Goal: Information Seeking & Learning: Learn about a topic

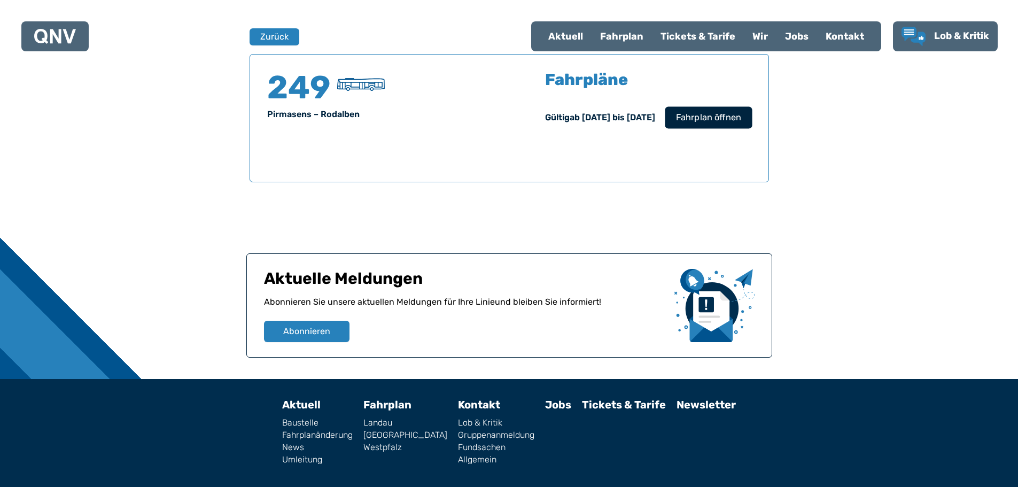
click at [698, 123] on span "Fahrplan öffnen" at bounding box center [707, 117] width 65 height 13
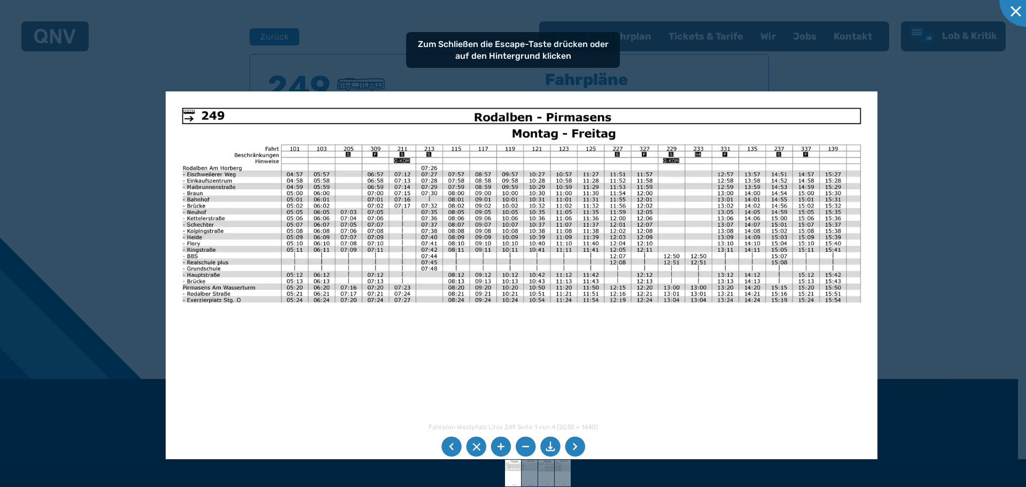
click at [420, 348] on img at bounding box center [522, 343] width 712 height 504
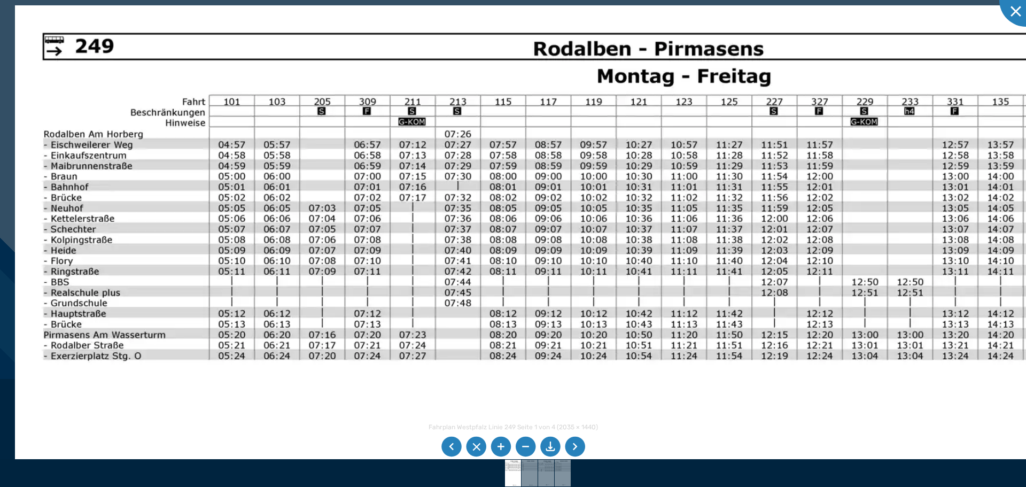
click at [461, 345] on img at bounding box center [613, 428] width 1197 height 846
click at [335, 262] on img at bounding box center [614, 428] width 1197 height 846
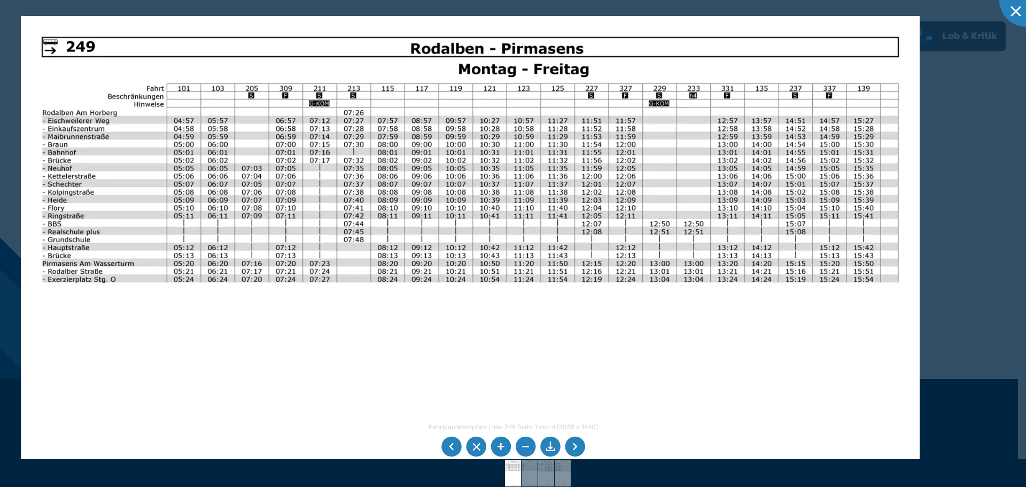
click at [205, 311] on img at bounding box center [470, 334] width 899 height 636
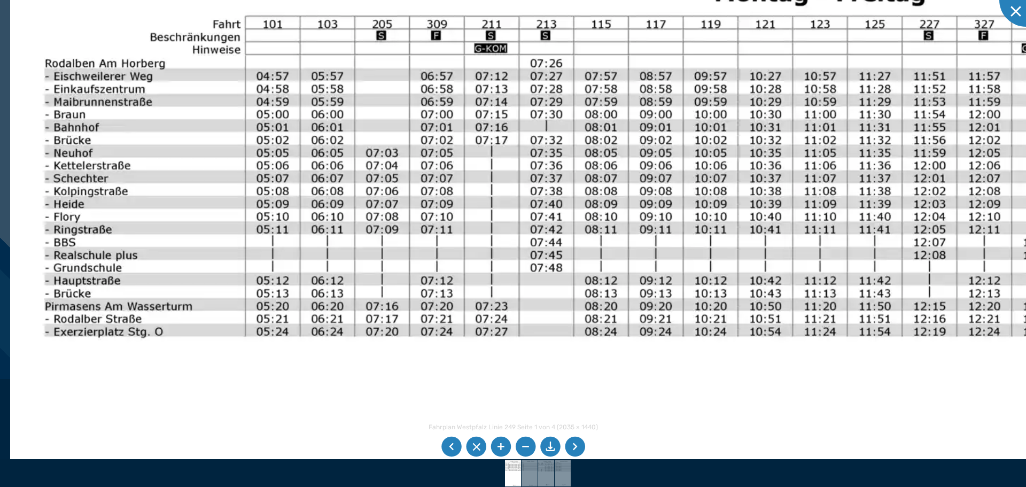
click at [307, 376] on img at bounding box center [734, 420] width 1448 height 1024
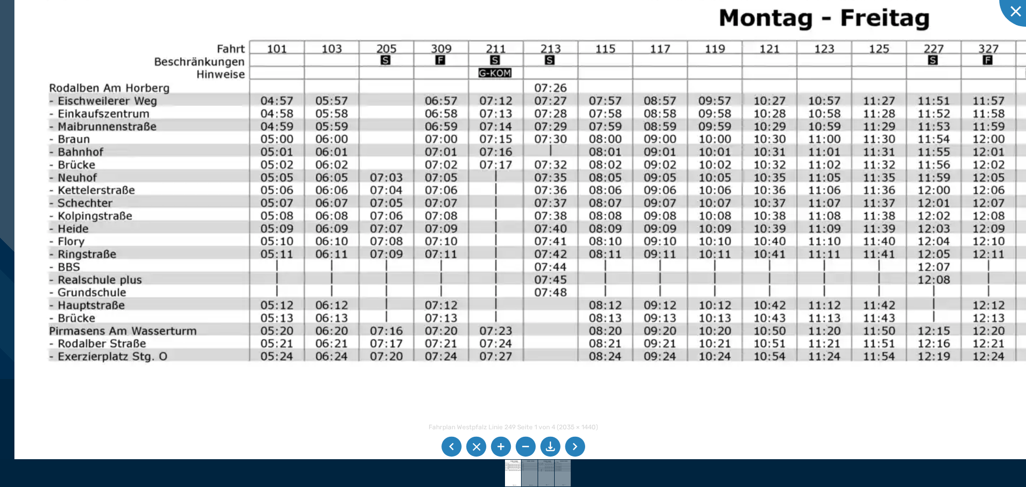
click at [535, 281] on img at bounding box center [738, 444] width 1448 height 1024
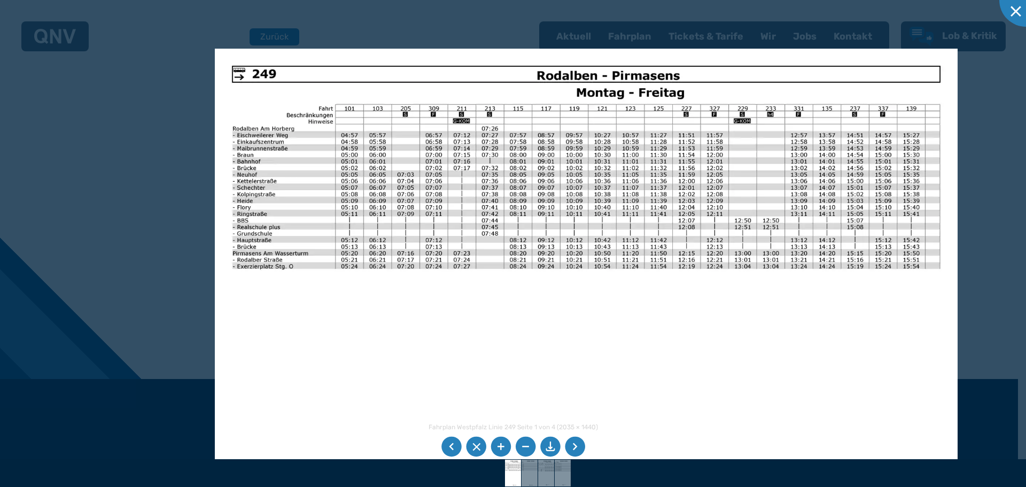
click at [583, 446] on li at bounding box center [575, 447] width 20 height 20
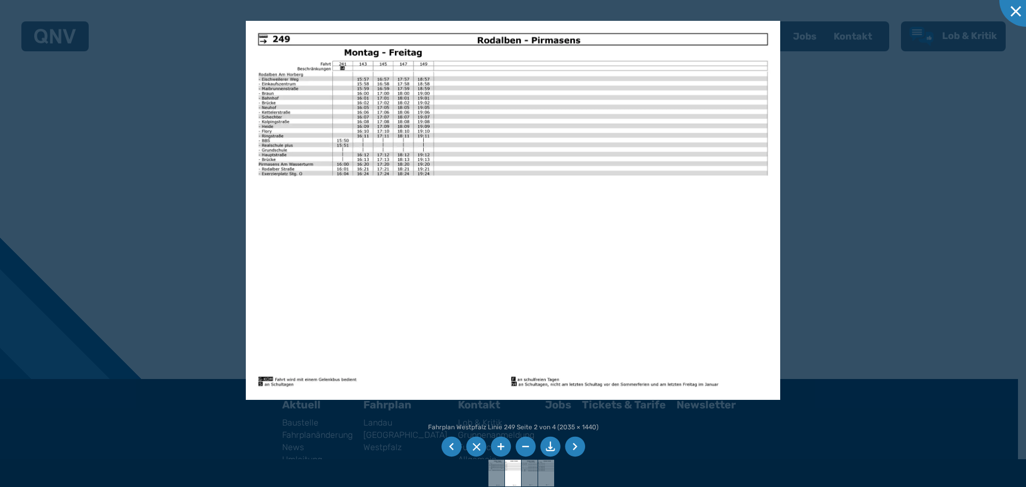
click at [574, 446] on li at bounding box center [575, 447] width 20 height 20
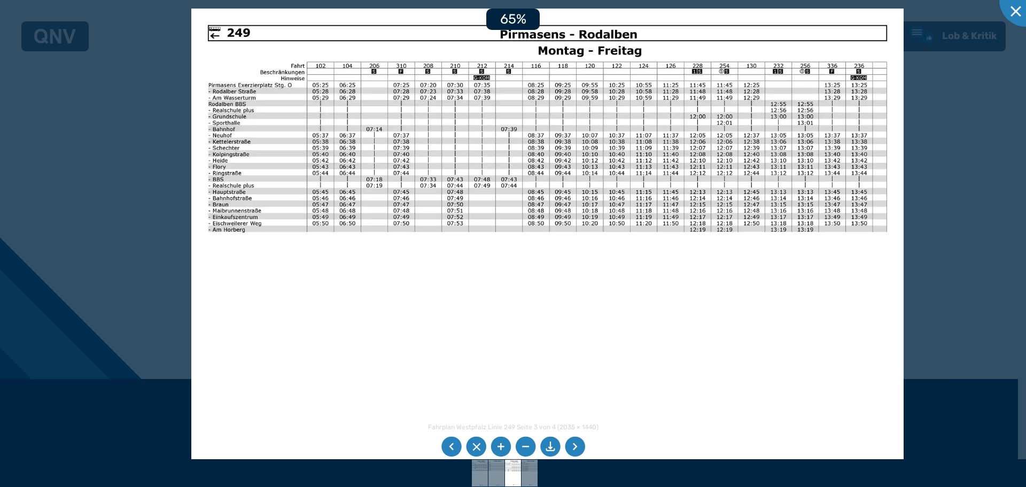
click at [448, 329] on img at bounding box center [547, 261] width 712 height 504
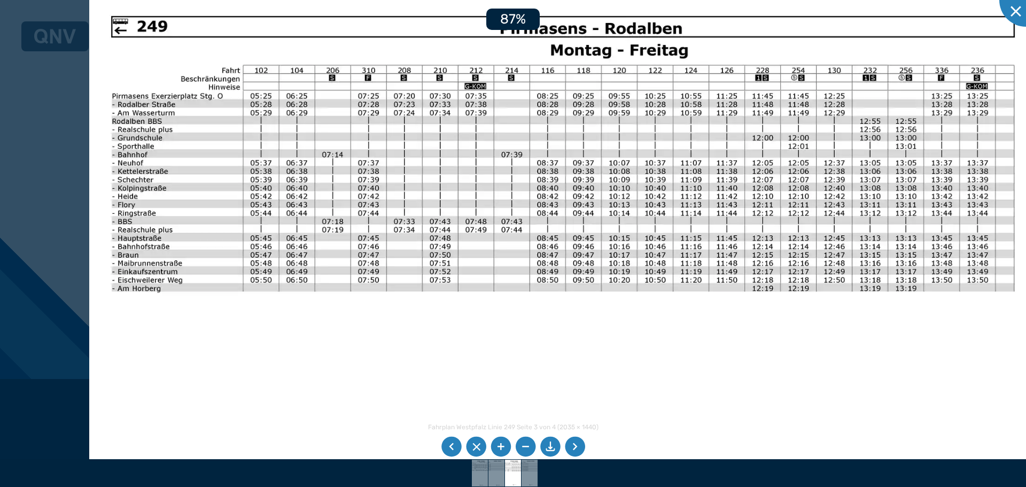
click at [397, 361] on img at bounding box center [562, 329] width 947 height 671
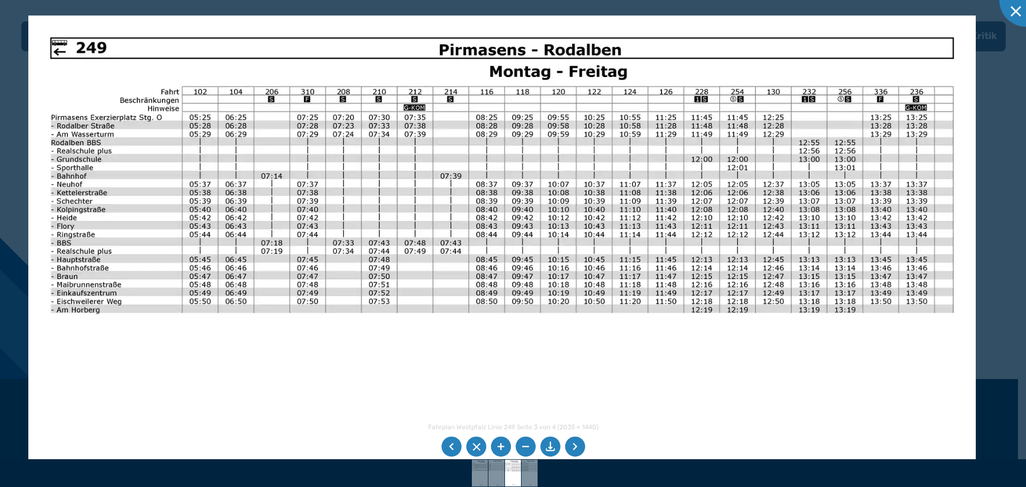
click at [515, 384] on img at bounding box center [501, 350] width 947 height 671
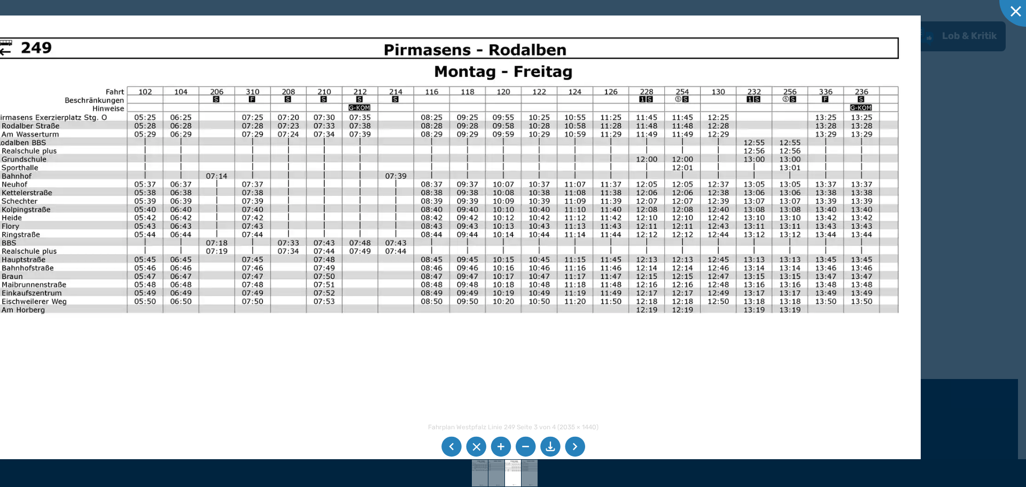
click at [871, 231] on img at bounding box center [446, 350] width 947 height 671
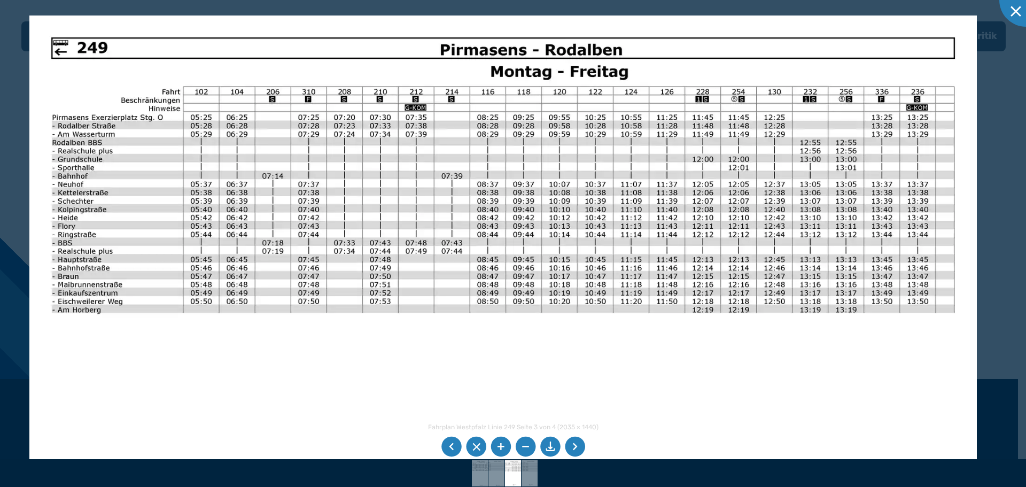
click at [663, 312] on img at bounding box center [502, 350] width 947 height 671
click at [577, 453] on li at bounding box center [575, 447] width 20 height 20
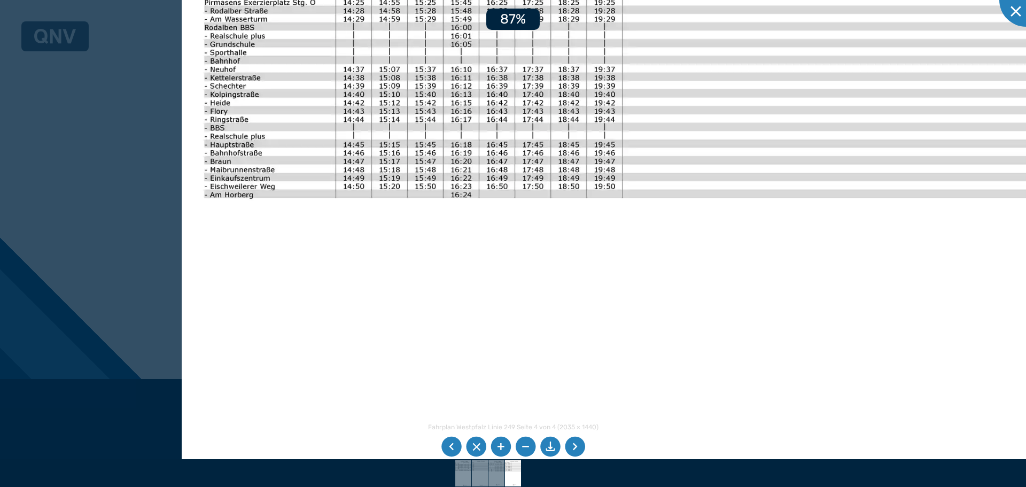
click at [345, 290] on img at bounding box center [655, 243] width 947 height 671
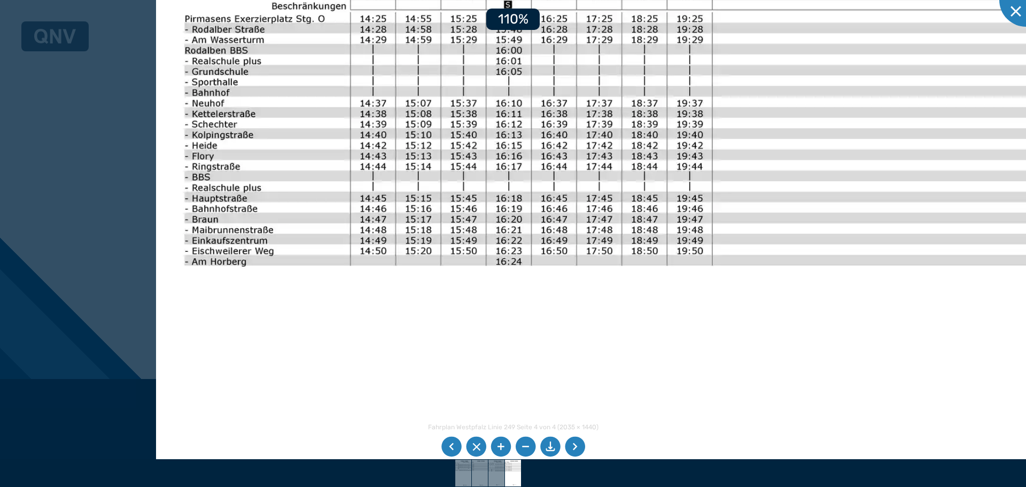
click at [356, 313] on img at bounding box center [754, 322] width 1197 height 846
click at [458, 449] on li at bounding box center [451, 447] width 20 height 20
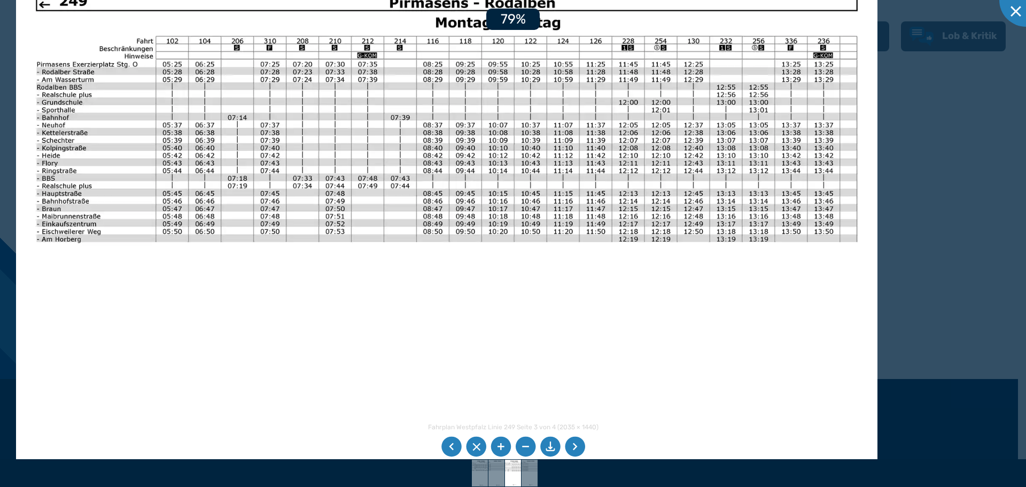
click at [714, 203] on img at bounding box center [446, 277] width 861 height 610
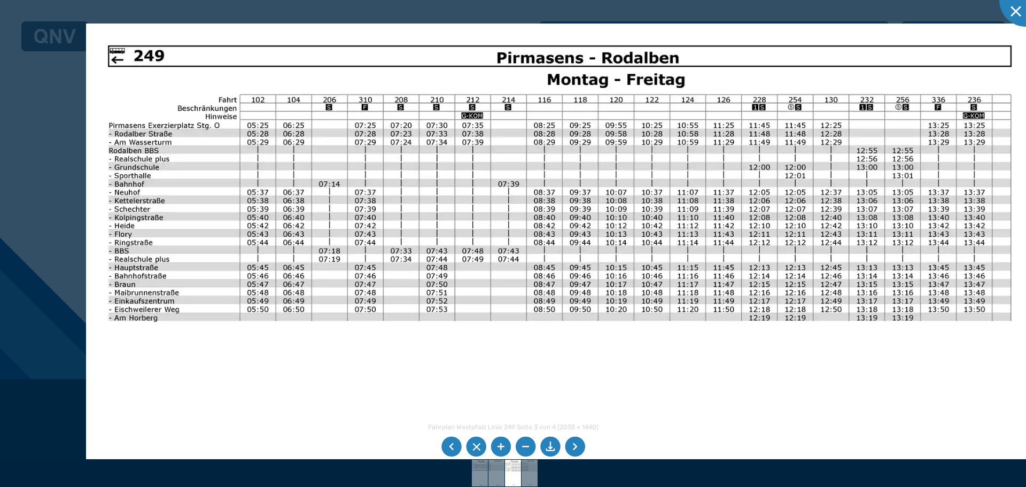
click at [602, 197] on img at bounding box center [559, 359] width 947 height 671
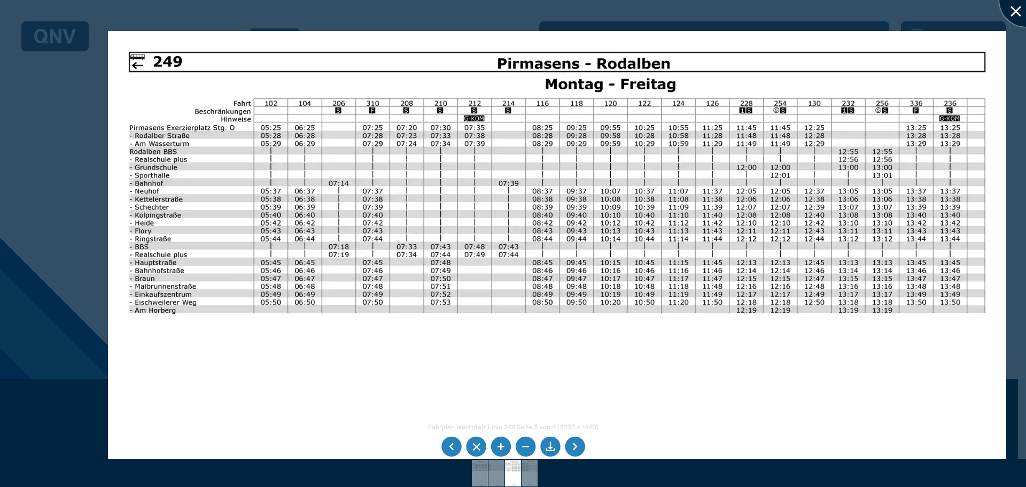
click at [1017, 7] on div at bounding box center [1025, -1] width 53 height 53
